Goal: Transaction & Acquisition: Purchase product/service

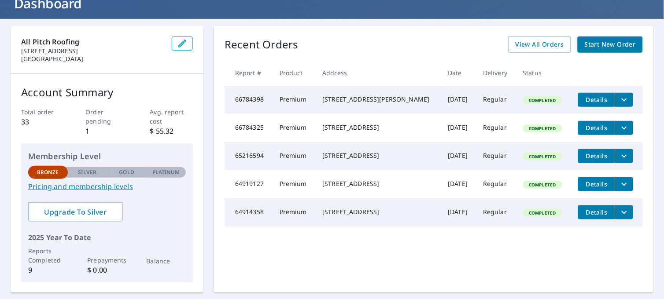
scroll to position [97, 0]
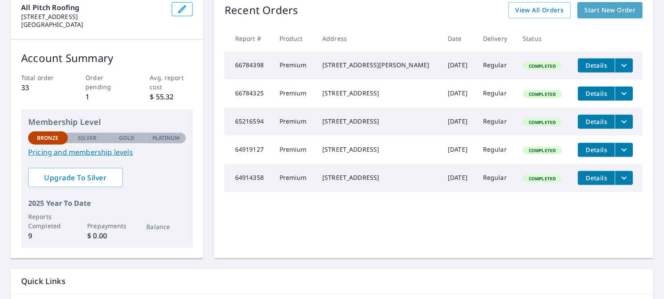
click at [610, 12] on span "Start New Order" at bounding box center [609, 10] width 51 height 11
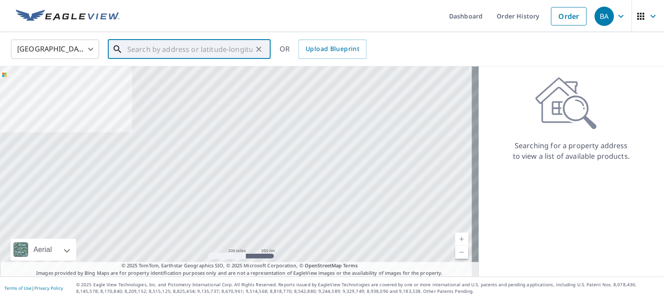
click at [178, 47] on input "text" at bounding box center [189, 49] width 125 height 25
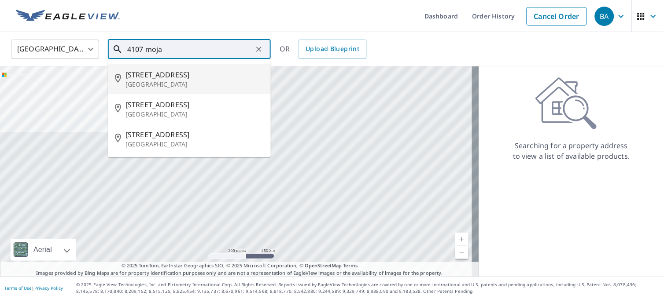
click at [173, 76] on span "[STREET_ADDRESS]" at bounding box center [194, 75] width 138 height 11
type input "[STREET_ADDRESS]"
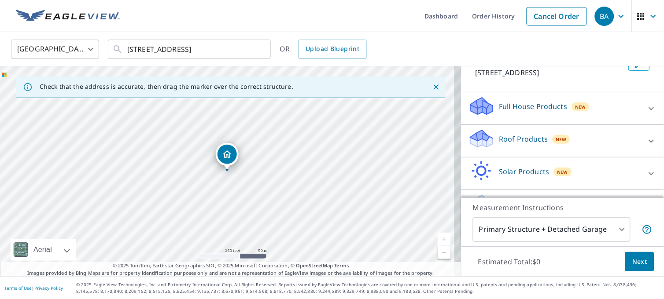
scroll to position [90, 0]
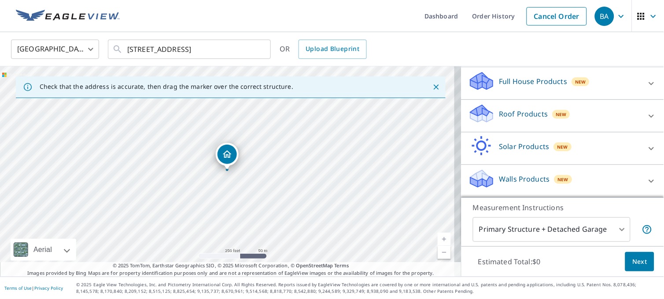
click at [566, 125] on div "Roof Products New" at bounding box center [554, 115] width 172 height 25
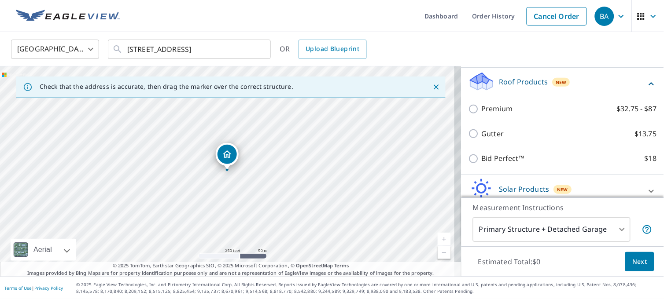
scroll to position [124, 0]
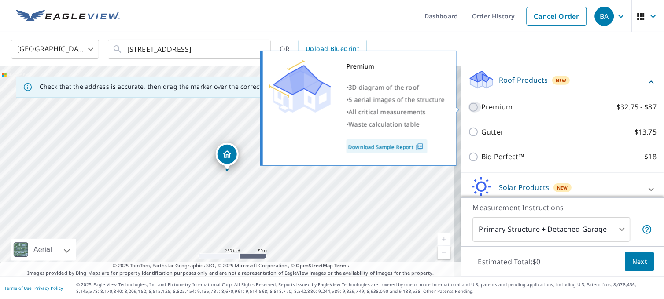
click at [468, 105] on input "Premium $32.75 - $87" at bounding box center [474, 107] width 13 height 11
checkbox input "true"
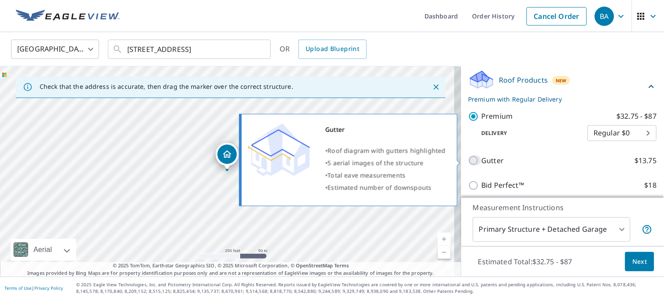
click at [468, 161] on input "Gutter $13.75" at bounding box center [474, 160] width 13 height 11
checkbox input "true"
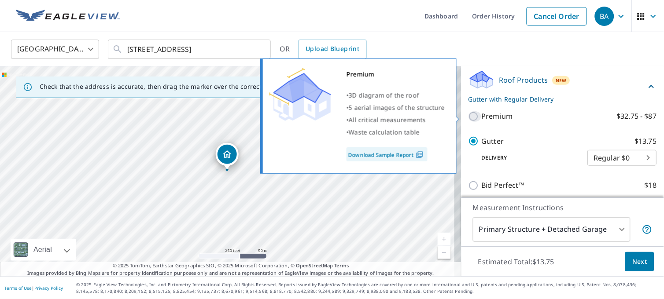
click at [468, 117] on input "Premium $32.75 - $87" at bounding box center [474, 116] width 13 height 11
checkbox input "true"
checkbox input "false"
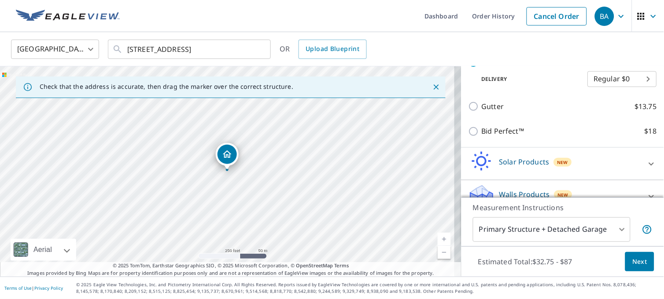
scroll to position [194, 0]
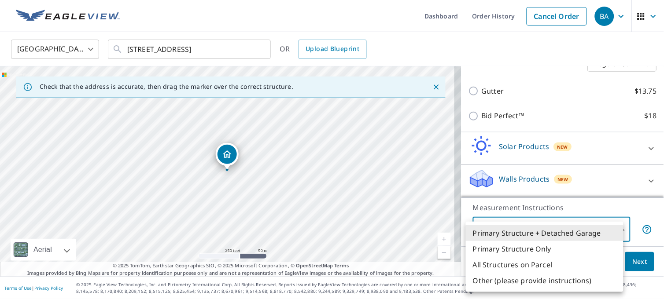
click at [614, 230] on body "BA BA Dashboard Order History Cancel Order BA [GEOGRAPHIC_DATA] [GEOGRAPHIC_DAT…" at bounding box center [332, 149] width 664 height 299
click at [541, 246] on li "Primary Structure Only" at bounding box center [545, 249] width 158 height 16
type input "2"
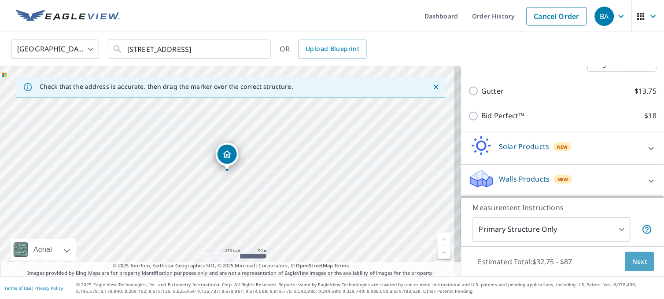
click at [632, 264] on span "Next" at bounding box center [639, 262] width 15 height 11
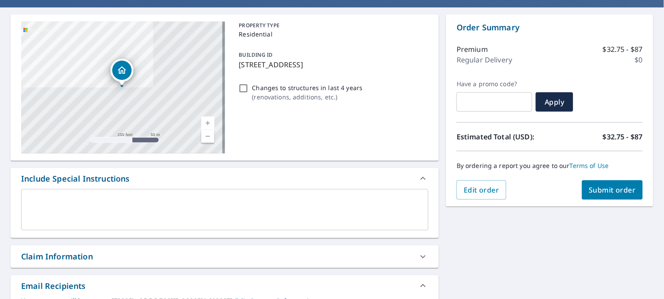
scroll to position [50, 0]
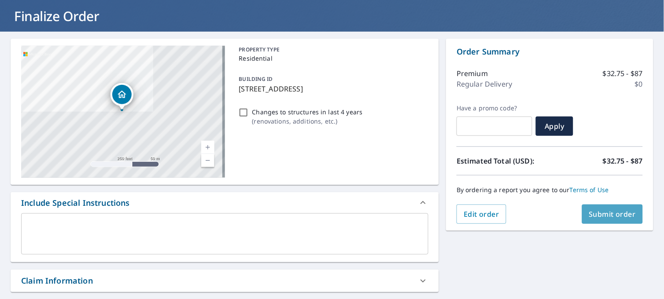
click at [589, 213] on span "Submit order" at bounding box center [612, 214] width 47 height 10
